Goal: Information Seeking & Learning: Learn about a topic

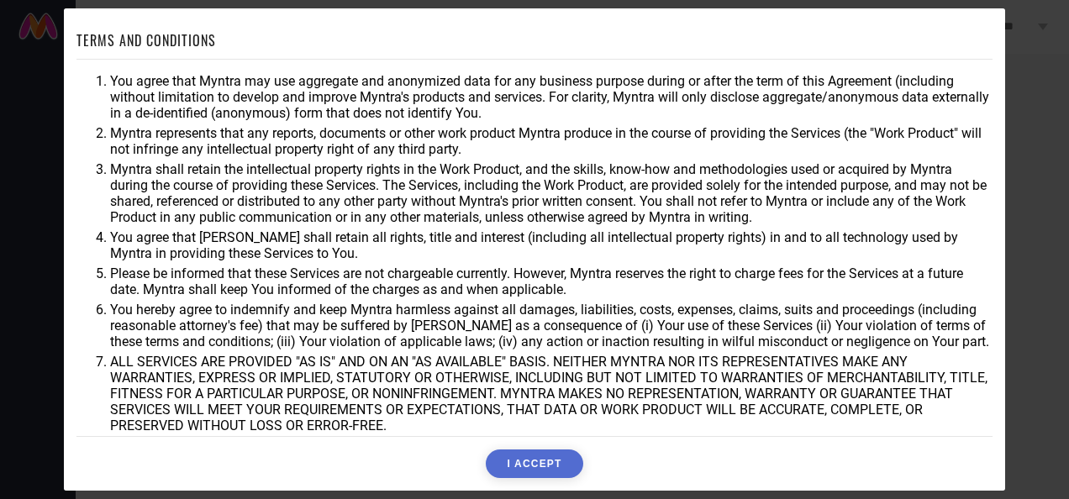
click at [563, 460] on button "I ACCEPT" at bounding box center [534, 463] width 97 height 29
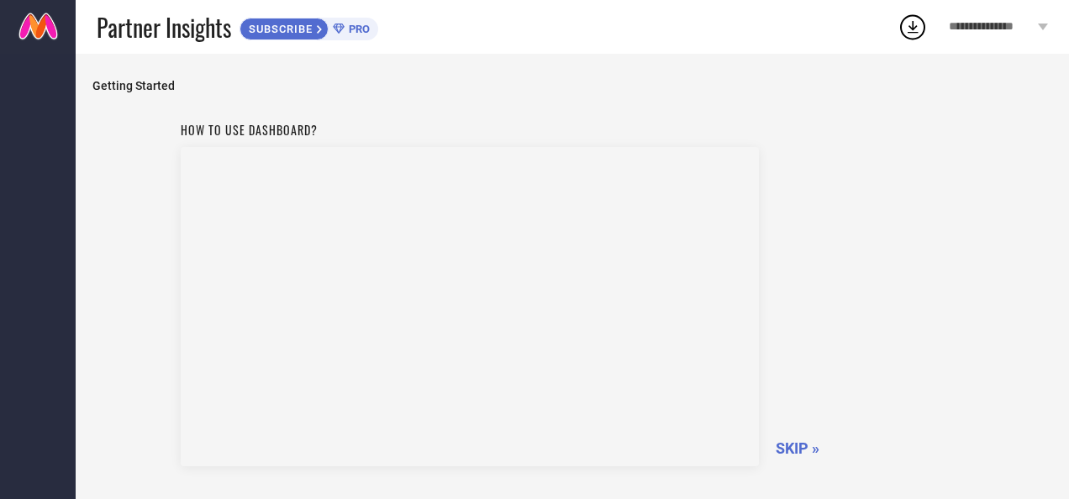
click at [803, 449] on span "SKIP »" at bounding box center [797, 448] width 44 height 18
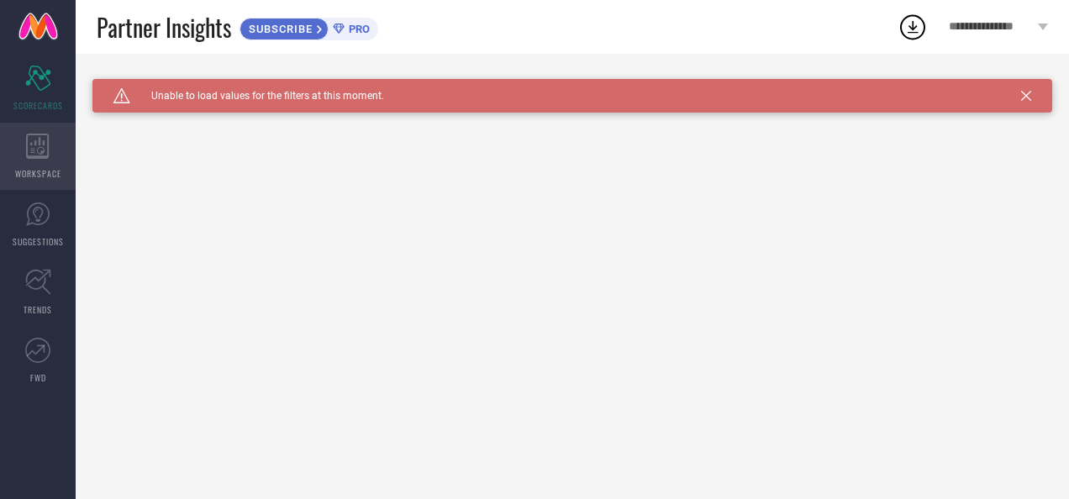
click at [25, 145] on div "WORKSPACE" at bounding box center [38, 156] width 76 height 67
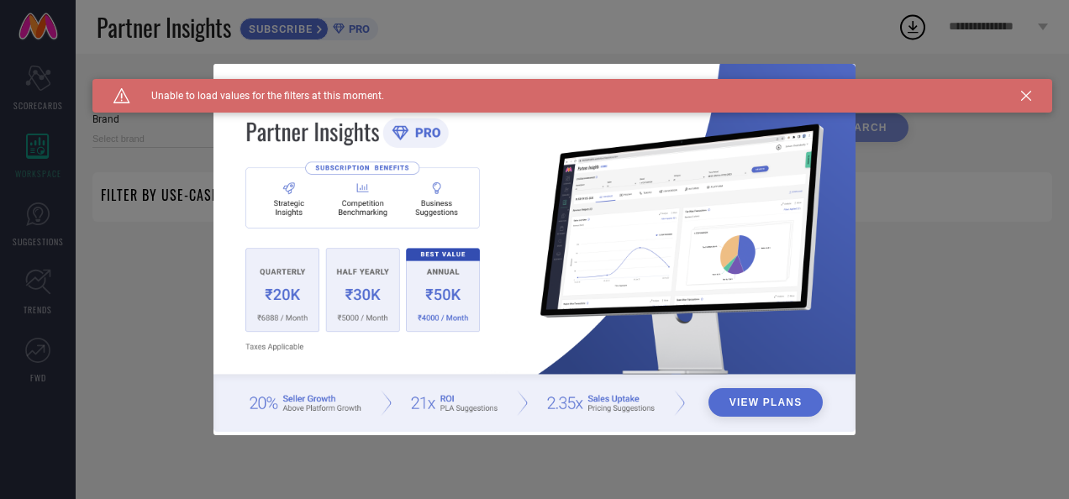
type input "1 STOP FASHION"
type input "All"
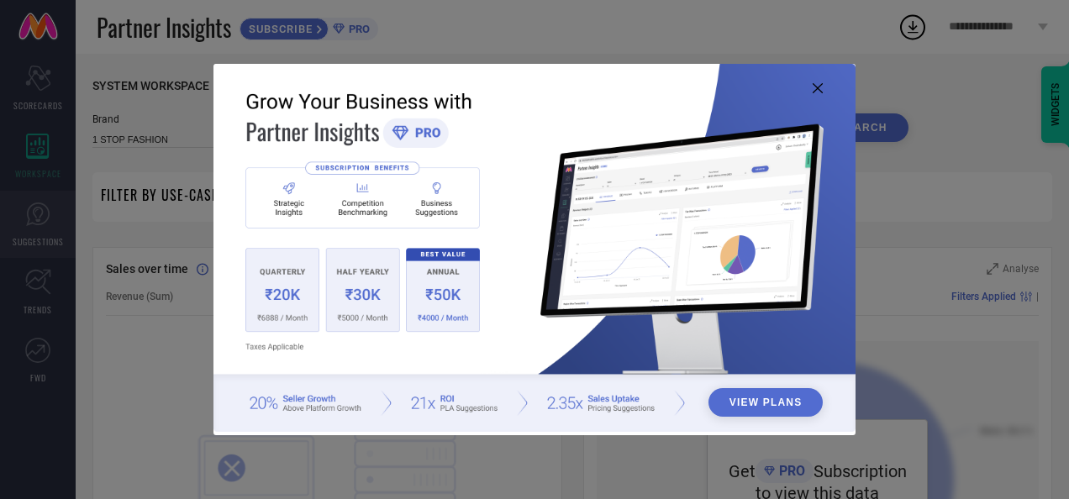
click at [41, 211] on div "View Plans" at bounding box center [534, 249] width 1069 height 499
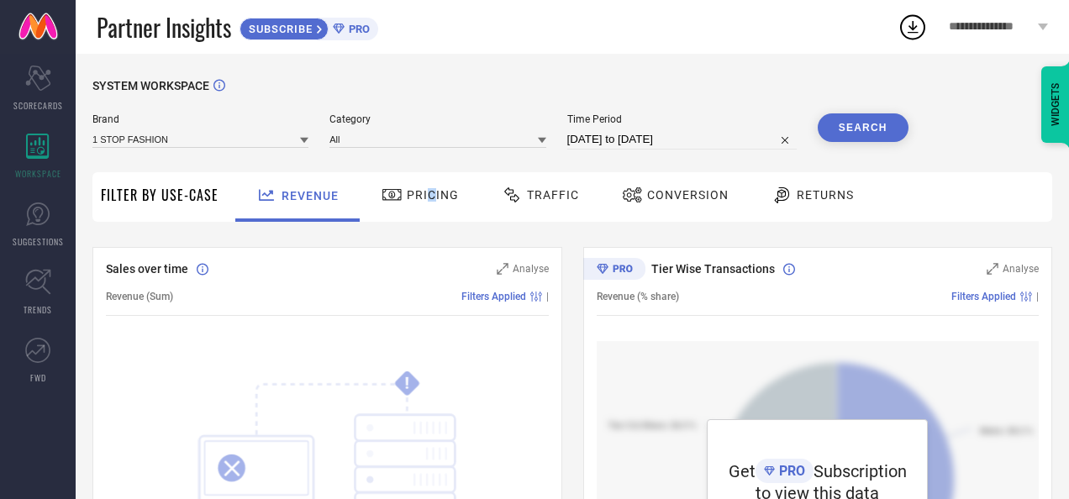
click at [428, 199] on span "Pricing" at bounding box center [433, 194] width 52 height 13
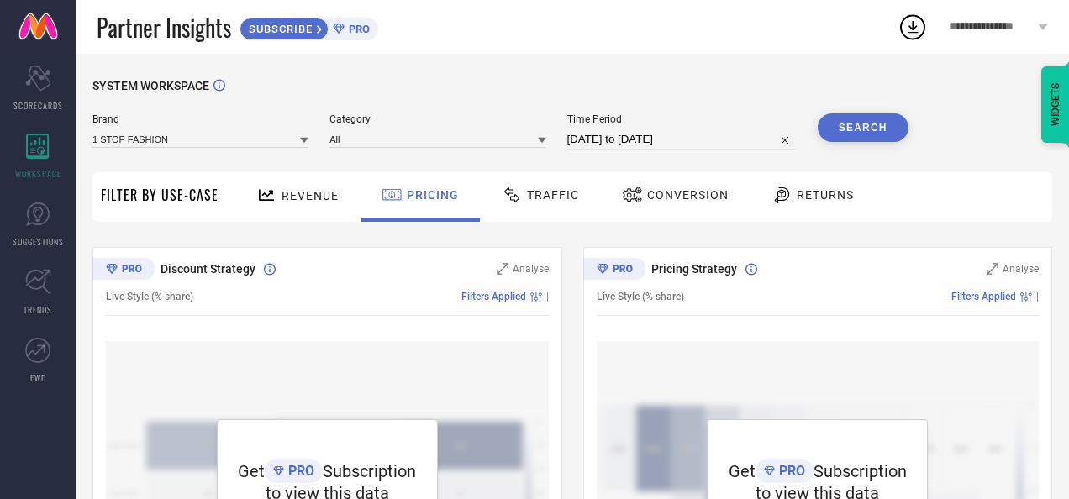
click at [549, 183] on div "Traffic" at bounding box center [540, 195] width 86 height 29
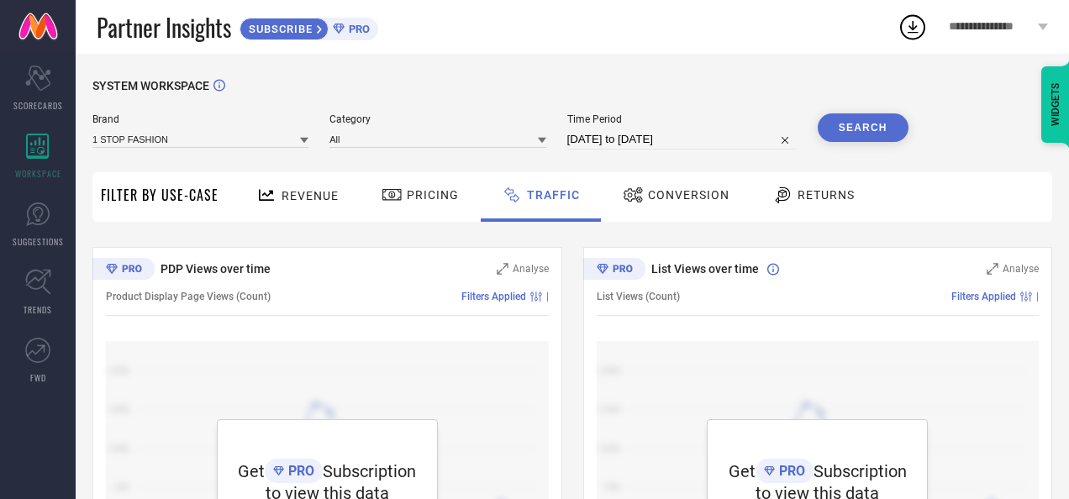
click at [838, 252] on div "List Views over time Analyse List Views (Count) Filters Applied | Get PRO Subsc…" at bounding box center [818, 457] width 470 height 420
click at [690, 192] on span "Conversion" at bounding box center [688, 194] width 81 height 13
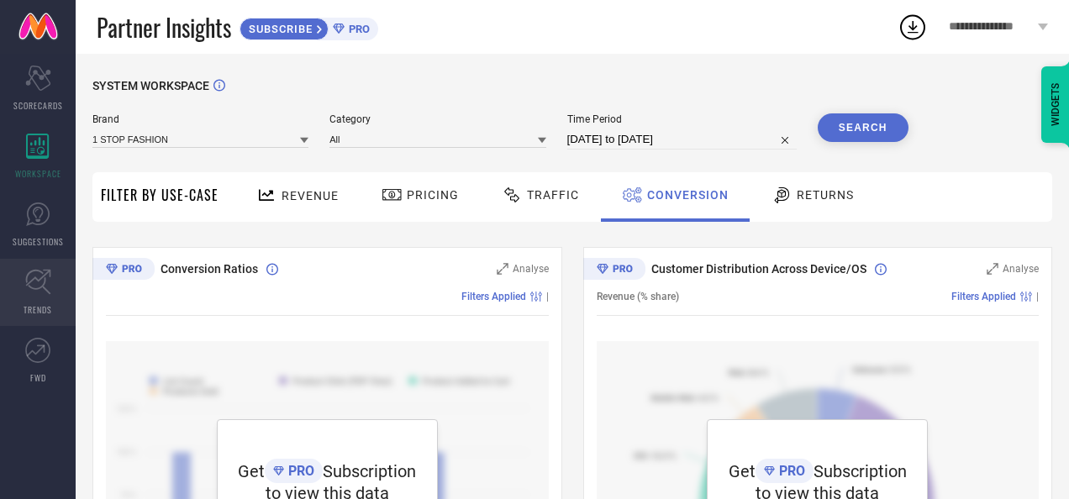
click at [46, 294] on icon at bounding box center [38, 282] width 26 height 26
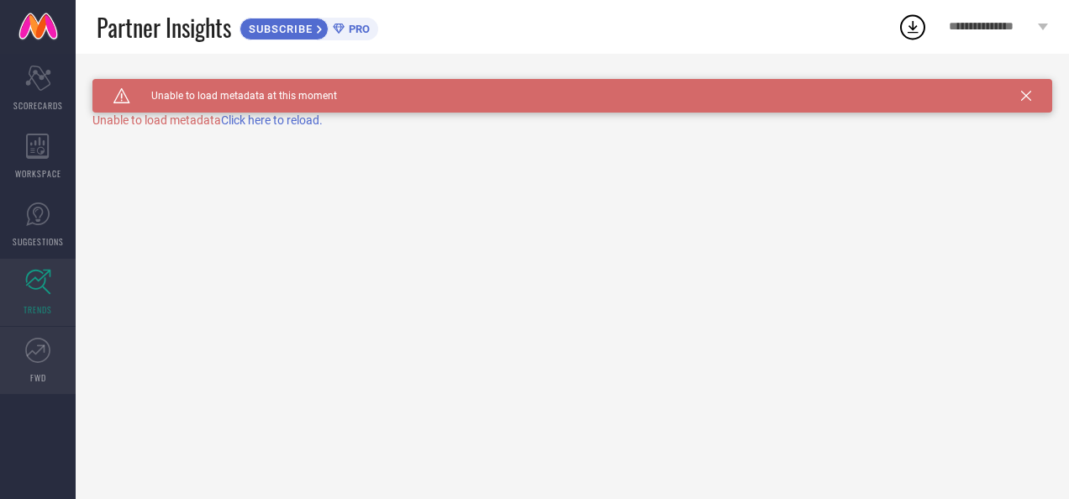
click at [45, 341] on icon at bounding box center [37, 350] width 25 height 25
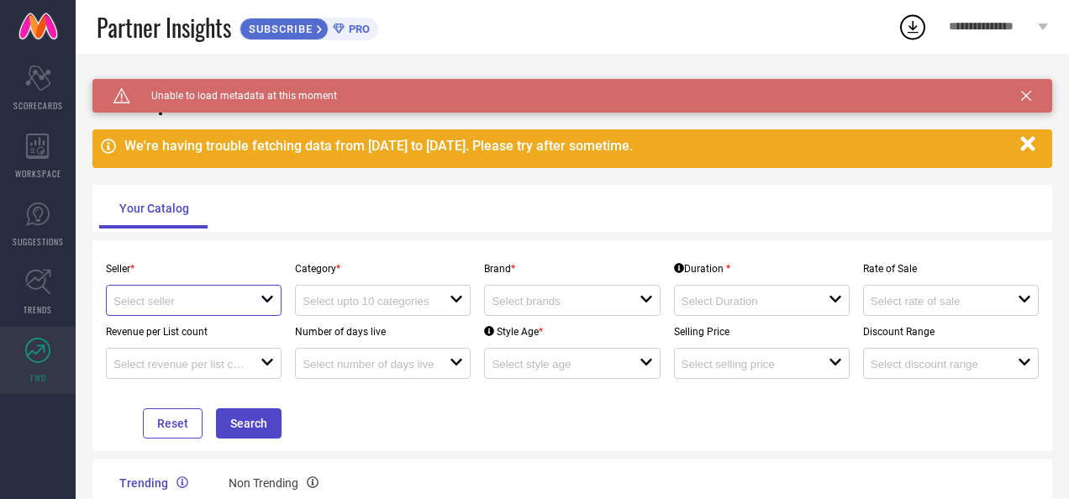
click at [215, 299] on input at bounding box center [179, 301] width 133 height 13
click at [235, 341] on li "Myntra ( MINT_1 )" at bounding box center [208, 332] width 202 height 30
type input "Myntra ( MINT_1 )"
click at [388, 302] on input at bounding box center [368, 301] width 133 height 13
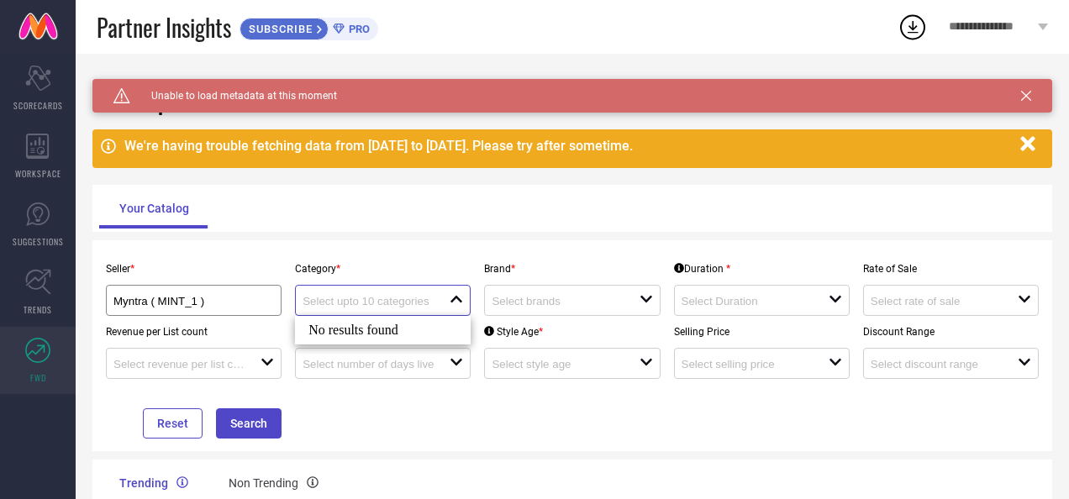
click at [393, 302] on input at bounding box center [368, 301] width 133 height 13
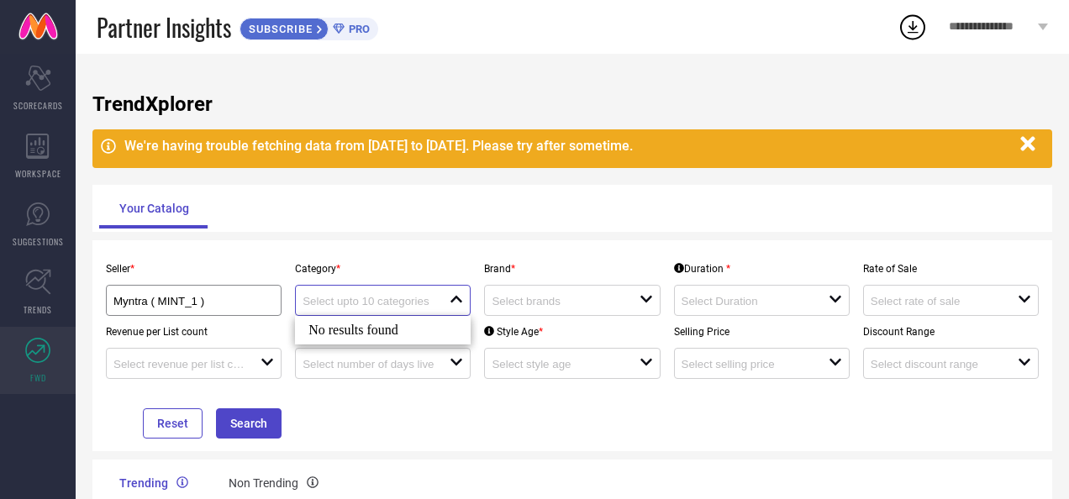
click at [396, 304] on input at bounding box center [368, 301] width 133 height 13
click at [528, 297] on input at bounding box center [558, 301] width 133 height 13
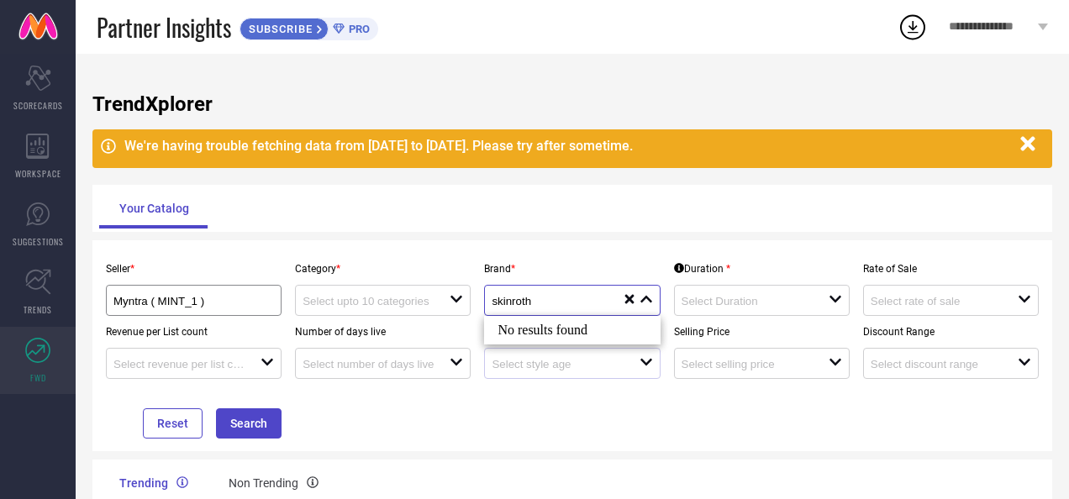
type input "skinroth"
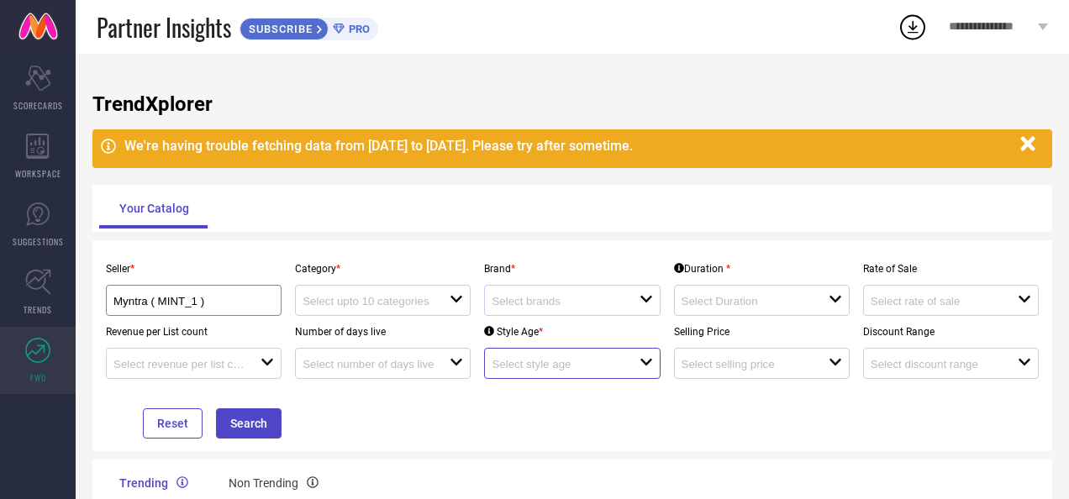
click at [563, 368] on input at bounding box center [558, 364] width 133 height 13
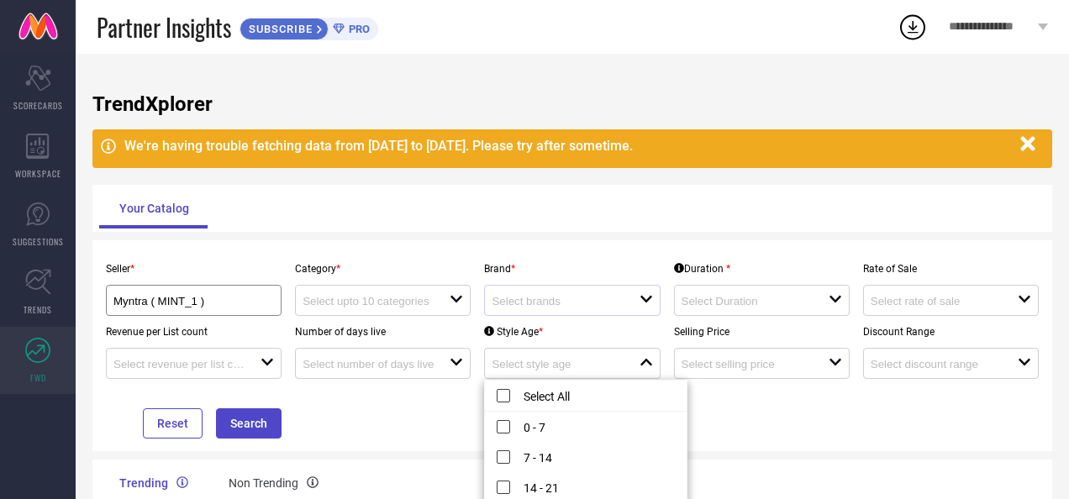
click at [573, 293] on div at bounding box center [565, 300] width 147 height 16
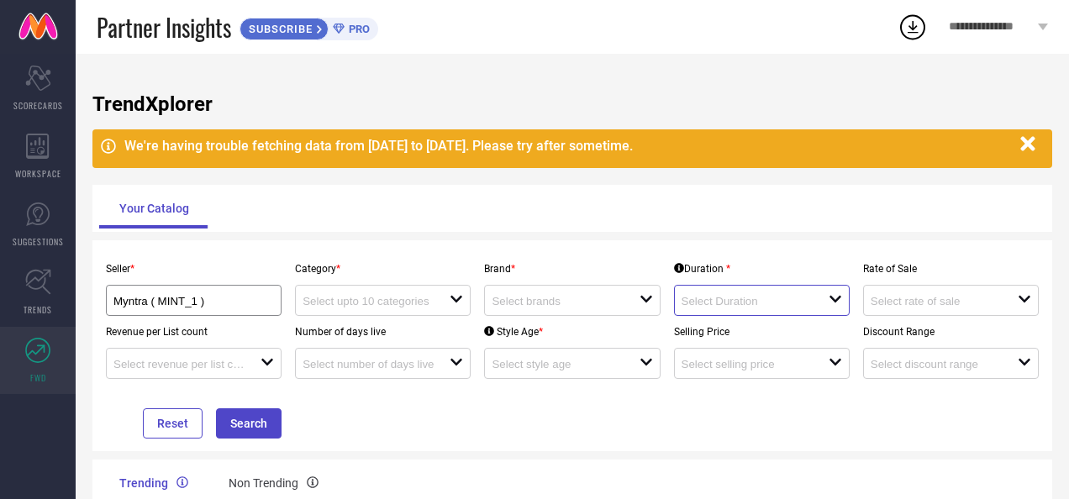
click at [752, 302] on input at bounding box center [747, 301] width 133 height 13
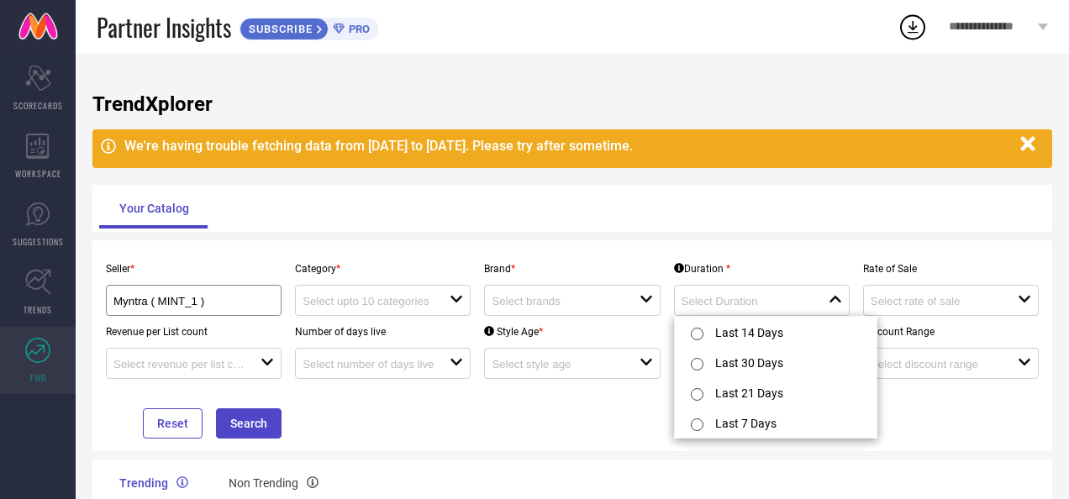
click at [645, 230] on div "Your Catalog" at bounding box center [571, 208] width 959 height 47
